Goal: Task Accomplishment & Management: Manage account settings

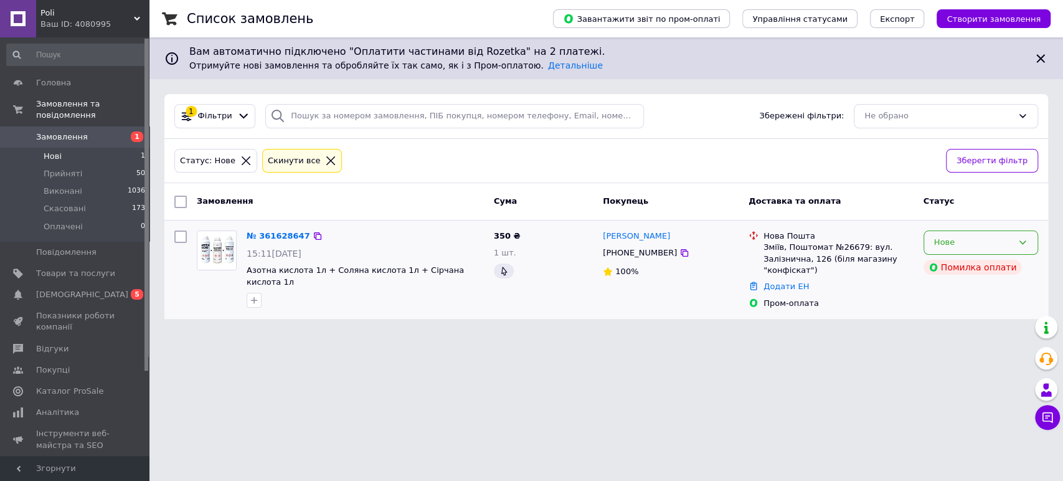
click at [976, 238] on div "Нове" at bounding box center [973, 242] width 78 height 13
click at [965, 262] on li "Прийнято" at bounding box center [980, 268] width 113 height 23
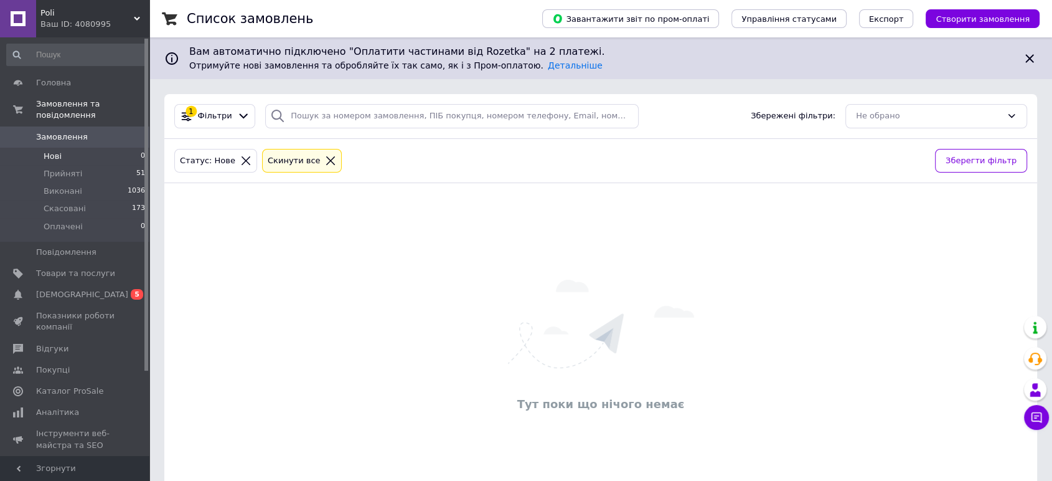
drag, startPoint x: 65, startPoint y: 158, endPoint x: 61, endPoint y: 149, distance: 10.1
click at [65, 168] on span "Прийняті" at bounding box center [63, 173] width 39 height 11
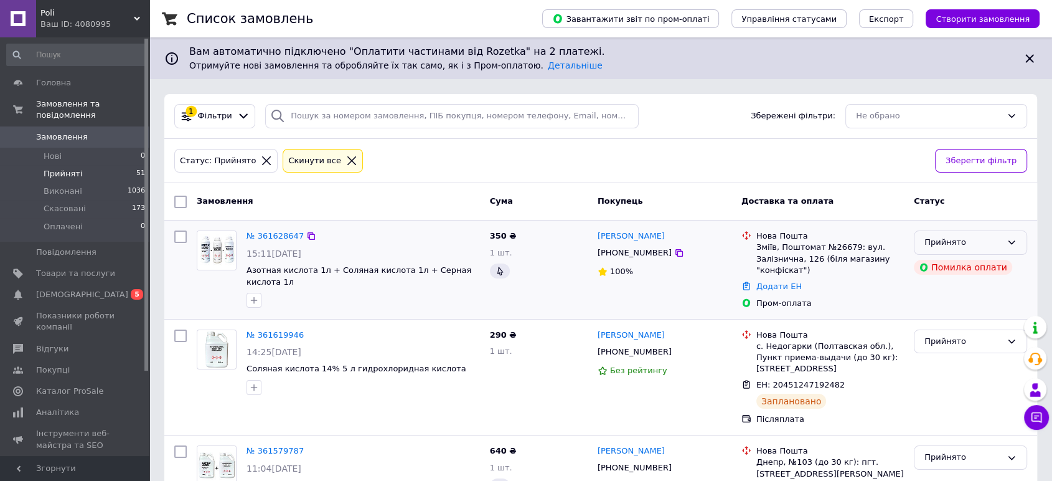
click at [932, 238] on div "Прийнято" at bounding box center [962, 242] width 77 height 13
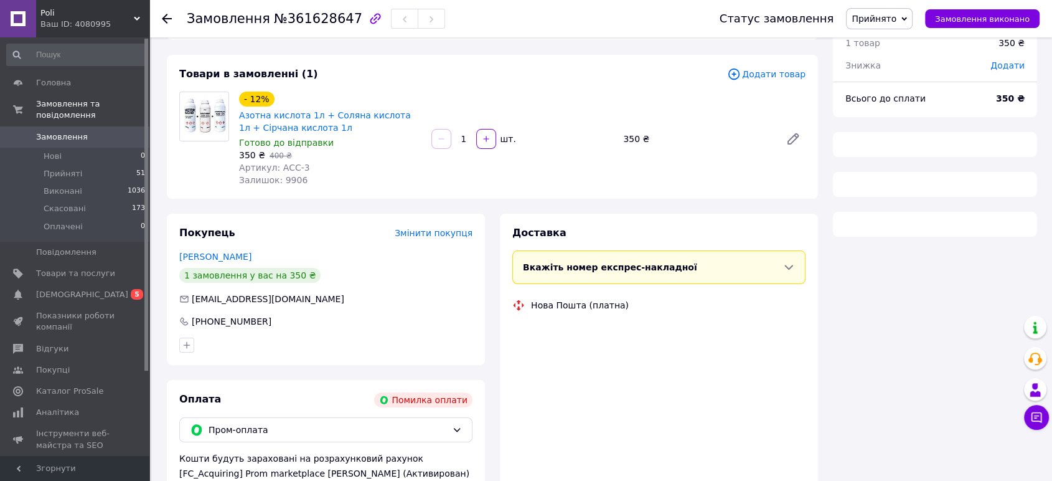
scroll to position [138, 0]
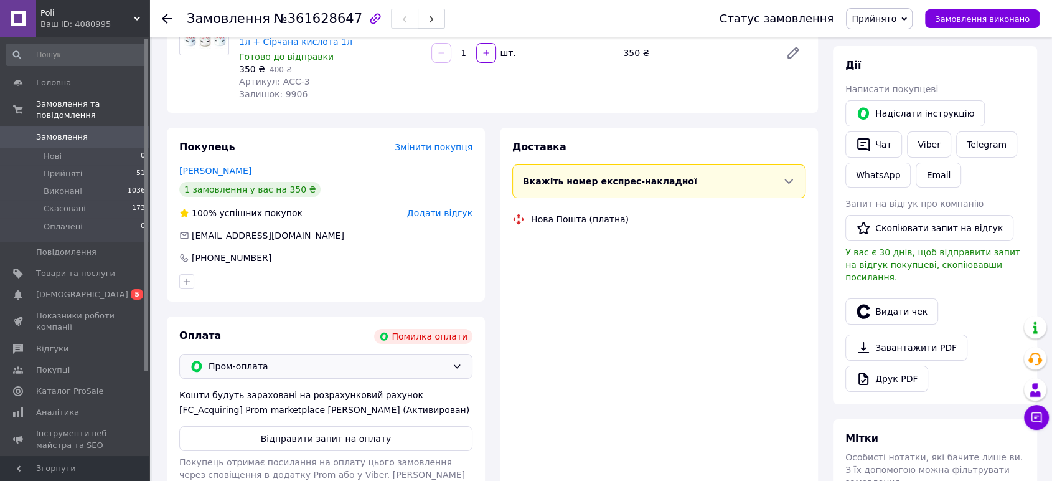
click at [282, 362] on span "Пром-оплата" at bounding box center [328, 366] width 238 height 14
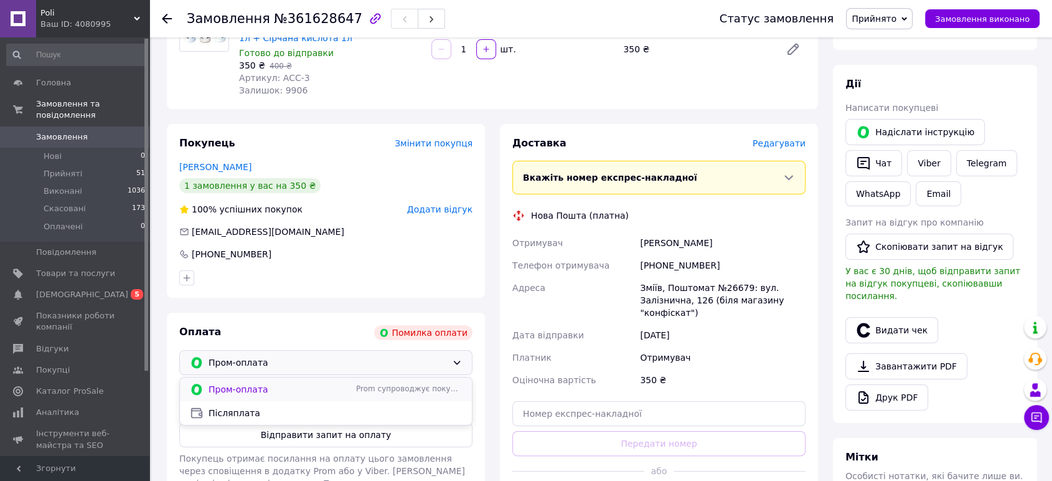
scroll to position [207, 0]
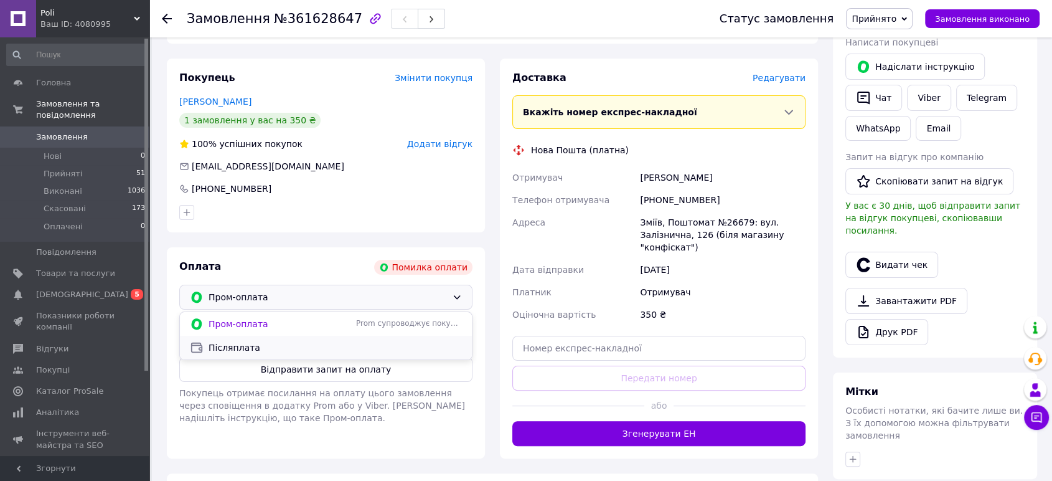
click at [257, 347] on span "Післяплата" at bounding box center [335, 347] width 253 height 12
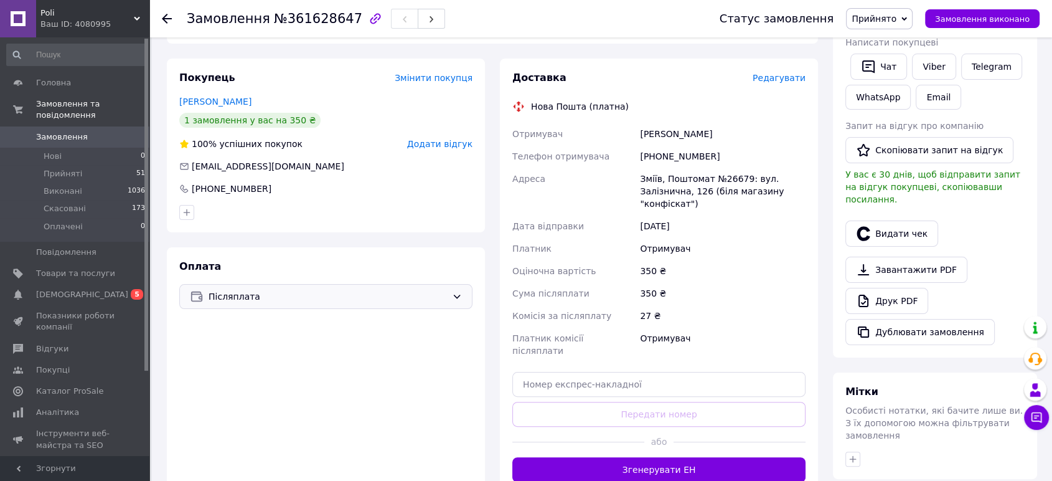
click at [281, 468] on div "Оплата Післяплата" at bounding box center [326, 370] width 318 height 247
